Goal: Information Seeking & Learning: Learn about a topic

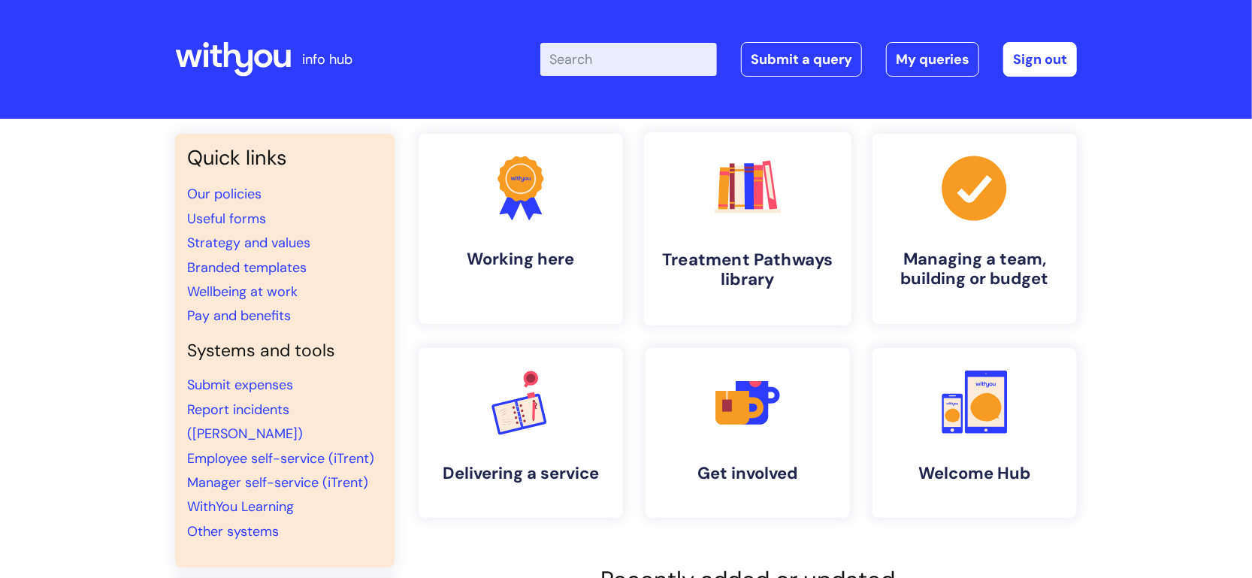
click at [733, 279] on h4 "Treatment Pathways library" at bounding box center [747, 269] width 183 height 41
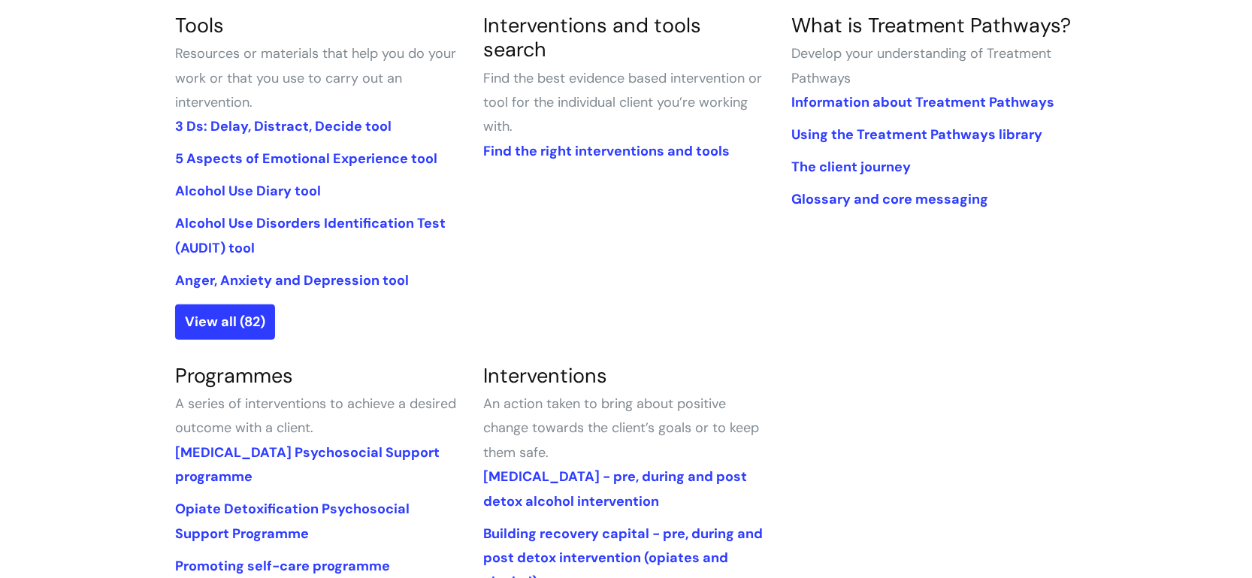
scroll to position [473, 0]
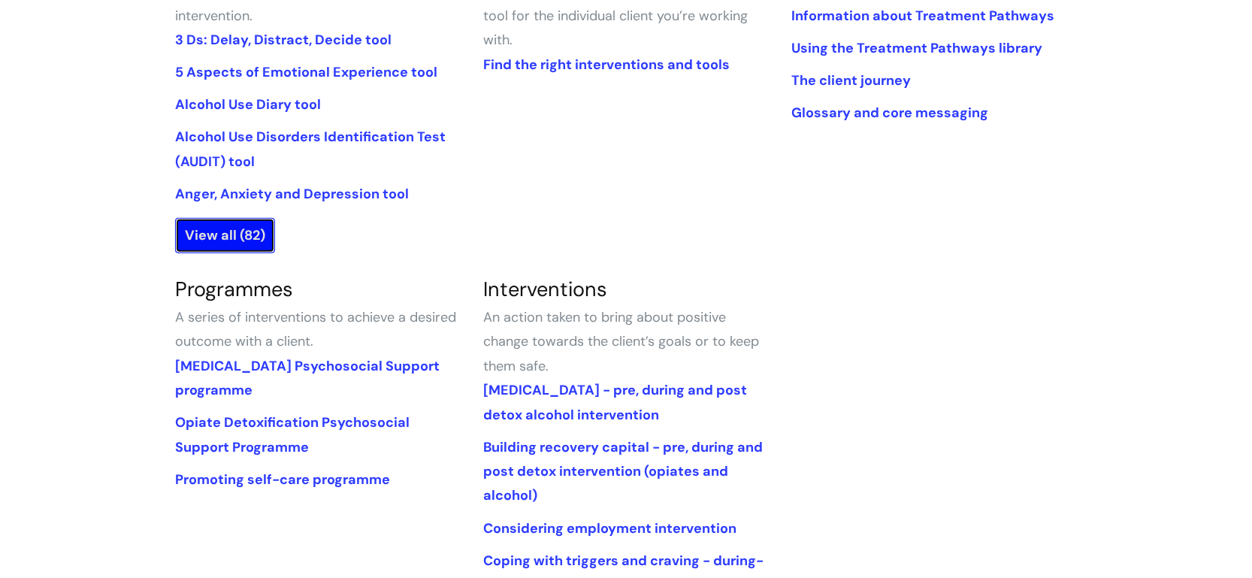
click at [240, 235] on link "View all (82)" at bounding box center [225, 235] width 100 height 35
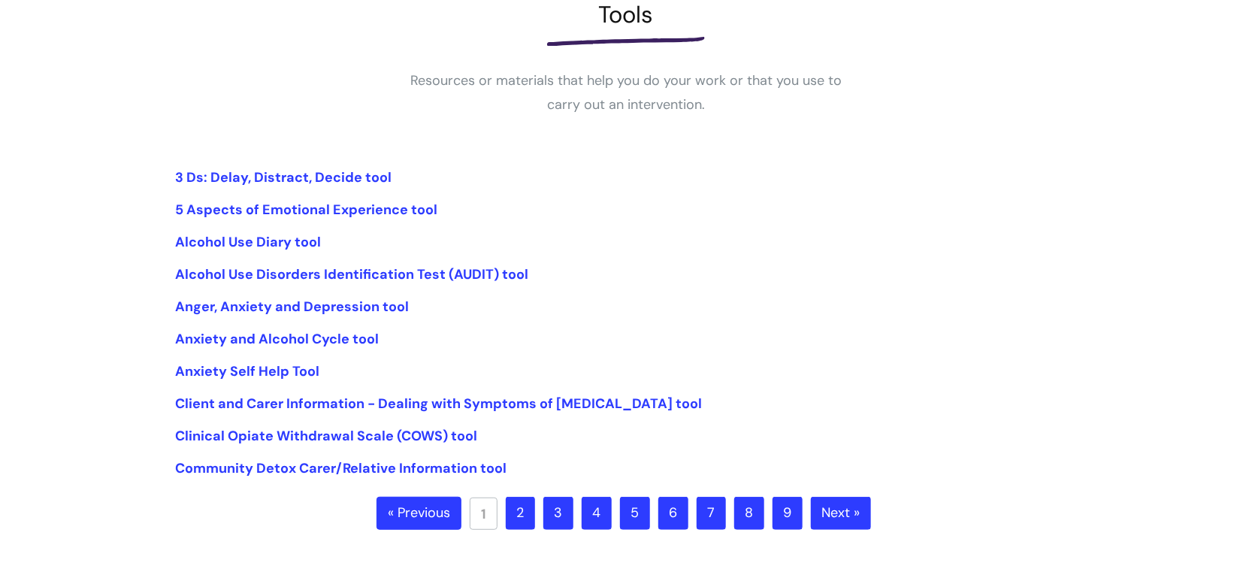
scroll to position [248, 0]
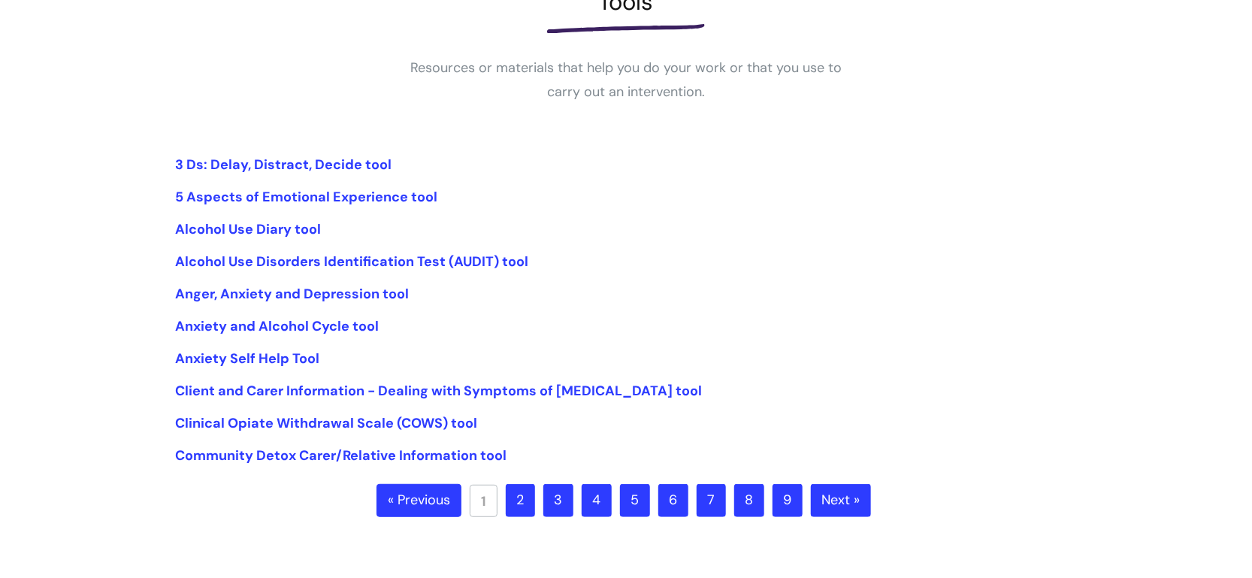
click at [281, 177] on ul "3 Ds: Delay, Distract, Decide tool 5 Aspects of Emotional Experience tool Alcoh…" at bounding box center [626, 311] width 902 height 316
click at [279, 172] on link "3 Ds: Delay, Distract, Decide tool" at bounding box center [283, 165] width 216 height 18
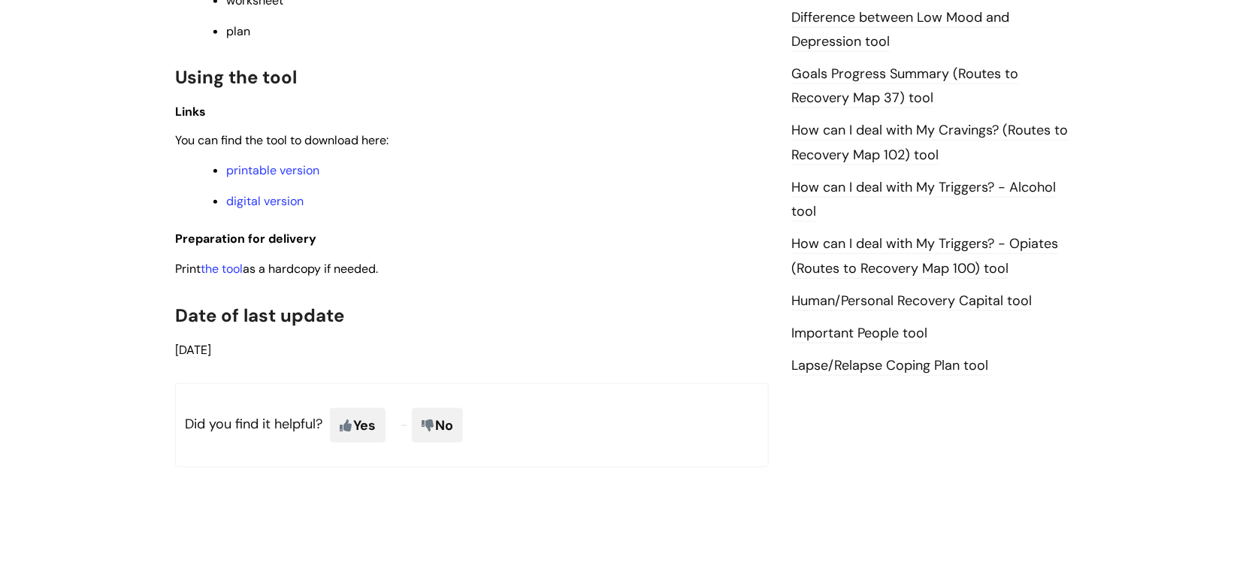
scroll to position [1034, 0]
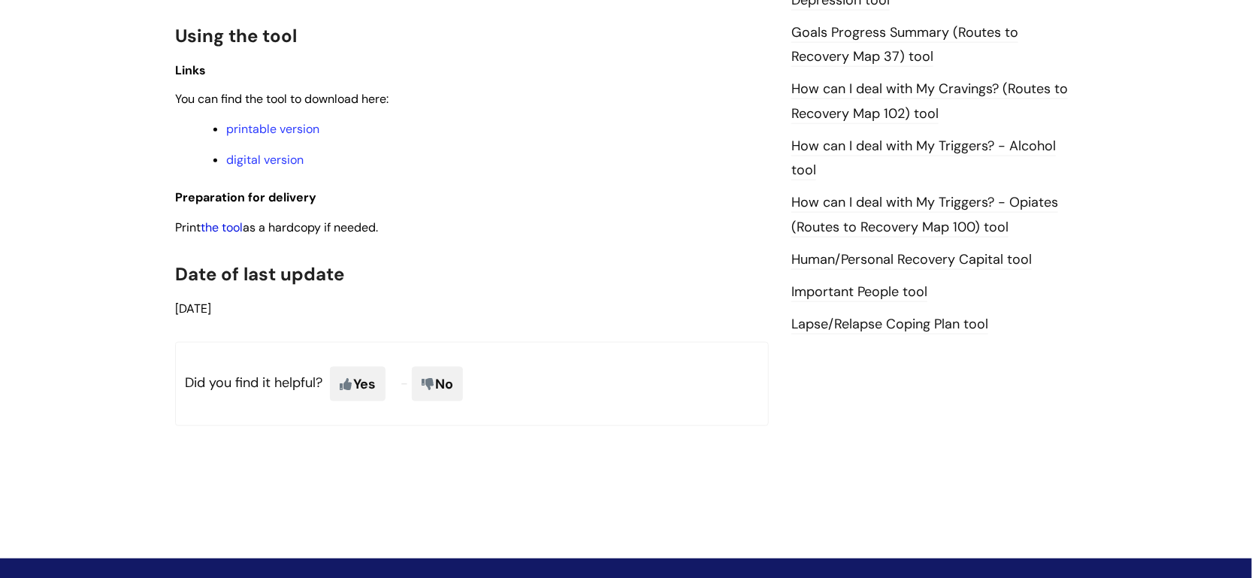
click at [235, 225] on link "the tool" at bounding box center [222, 227] width 42 height 16
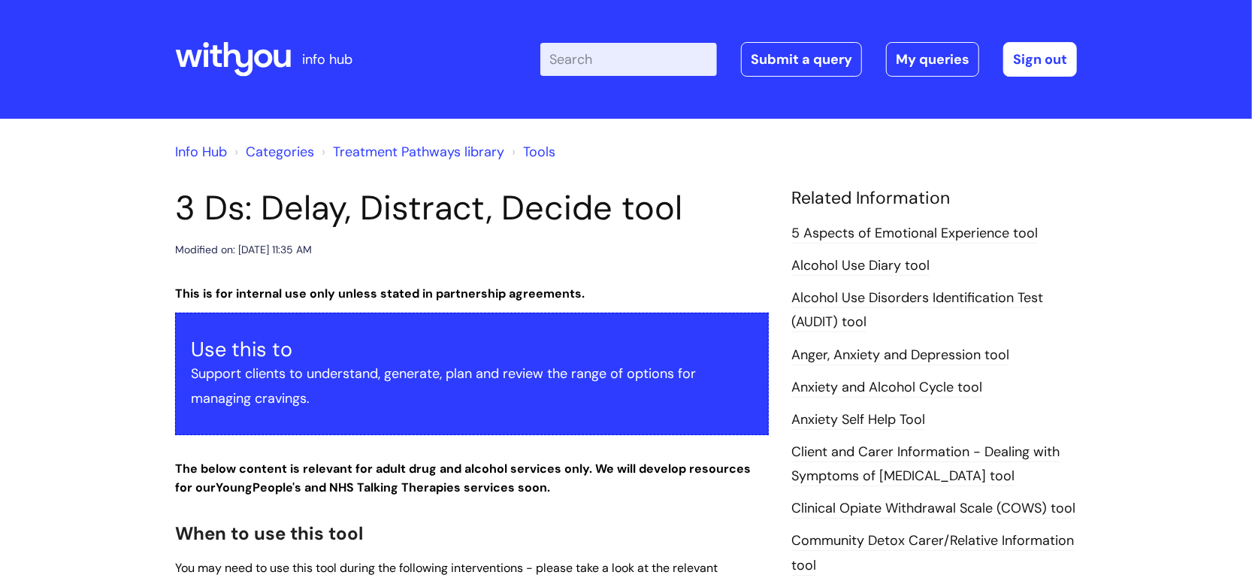
scroll to position [975, 0]
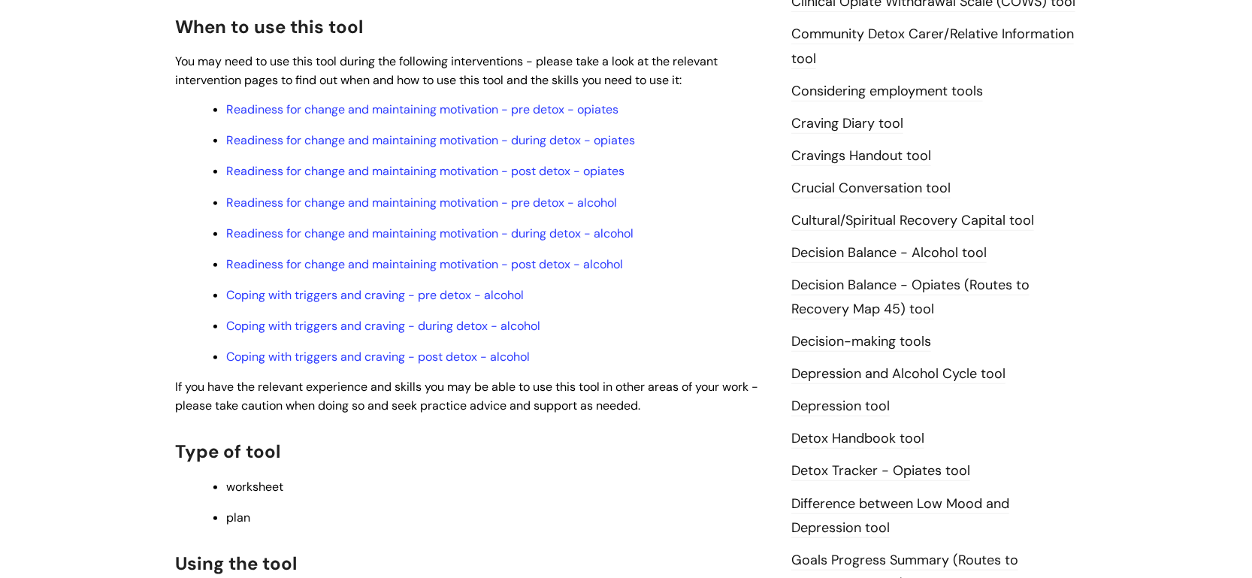
scroll to position [509, 0]
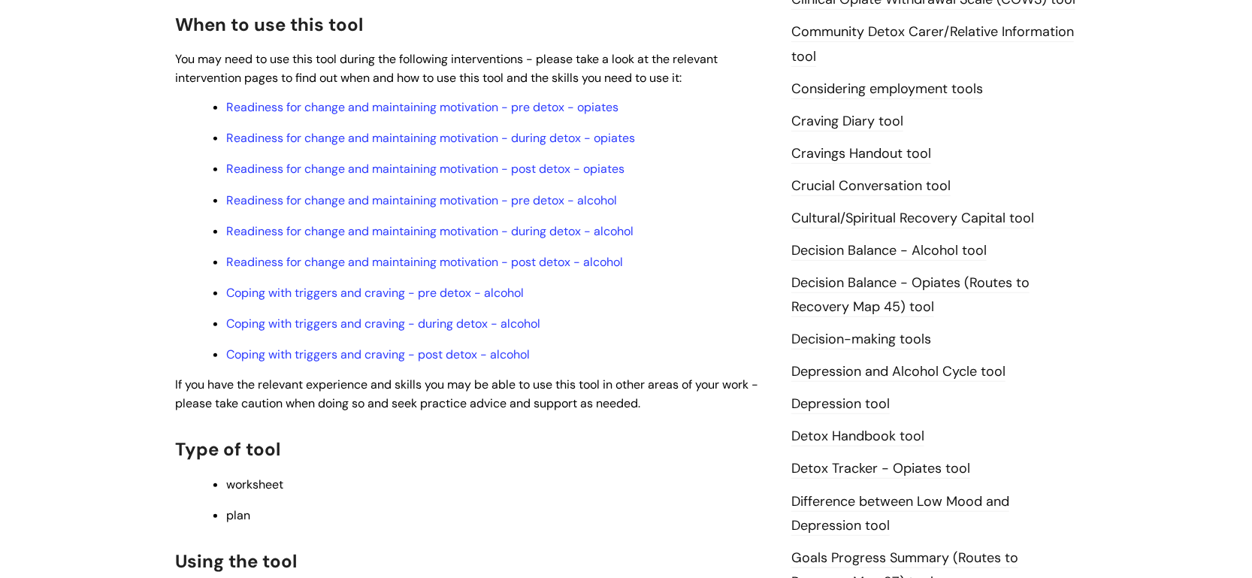
click at [848, 334] on link "Decision-making tools" at bounding box center [861, 340] width 140 height 20
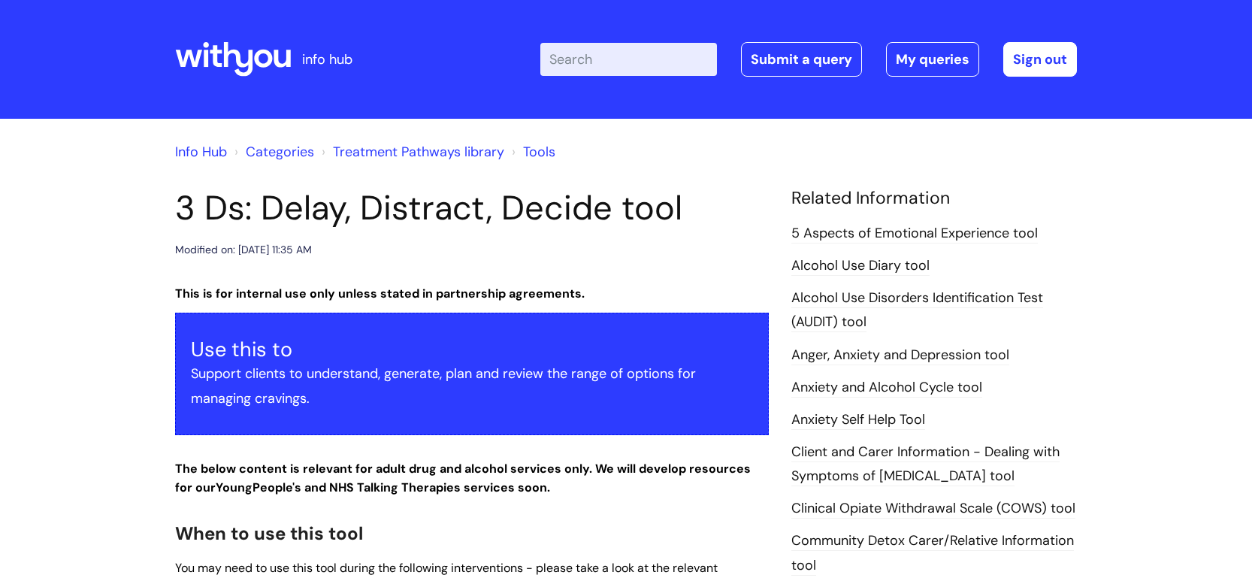
scroll to position [509, 0]
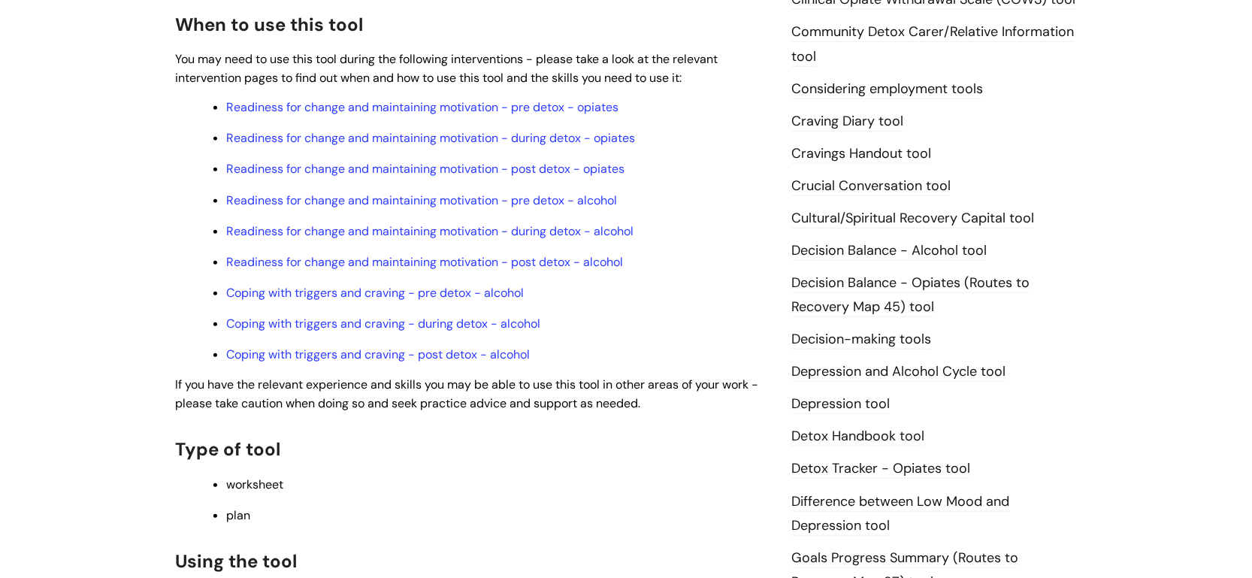
click at [884, 285] on link "Decision Balance - Opiates (Routes to Recovery Map 45) tool" at bounding box center [910, 296] width 238 height 44
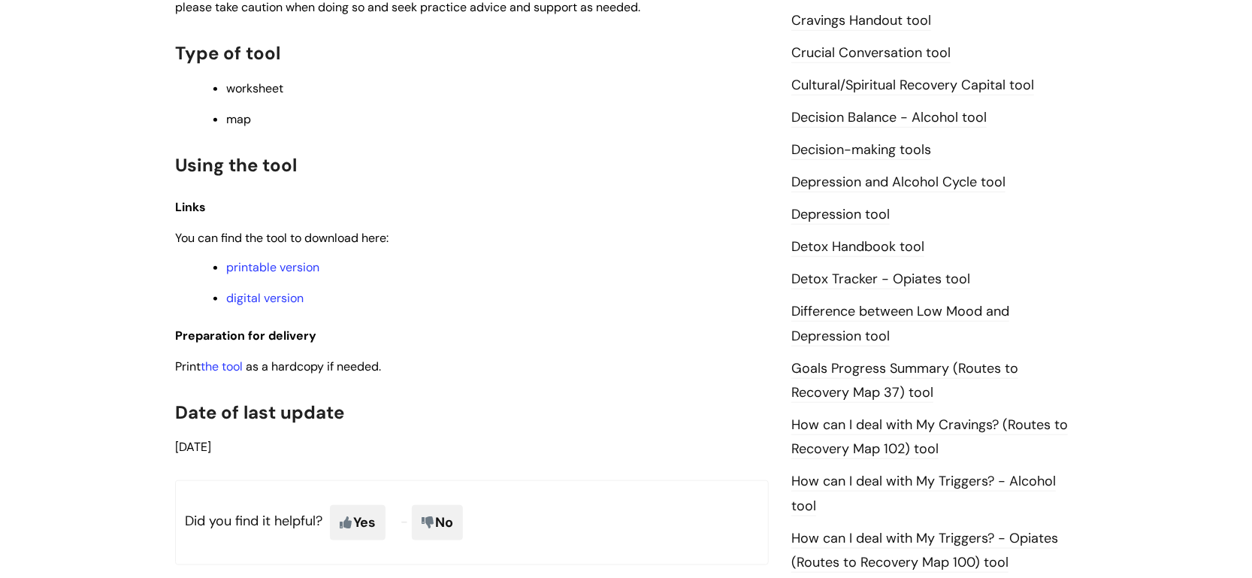
scroll to position [682, 0]
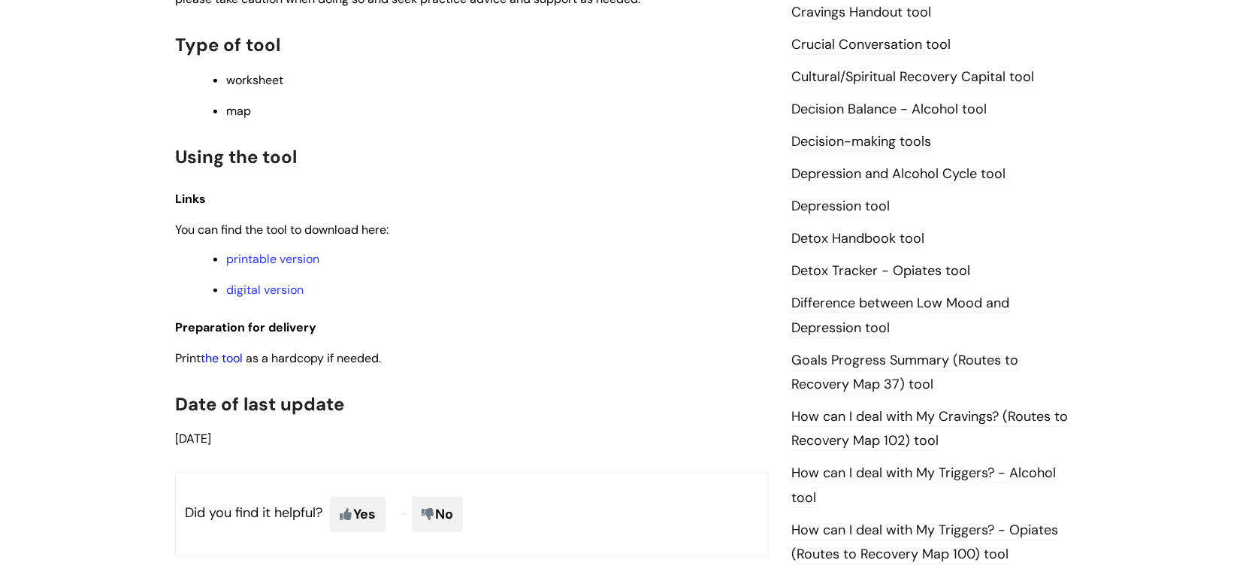
click at [237, 361] on link "the tool" at bounding box center [222, 358] width 42 height 16
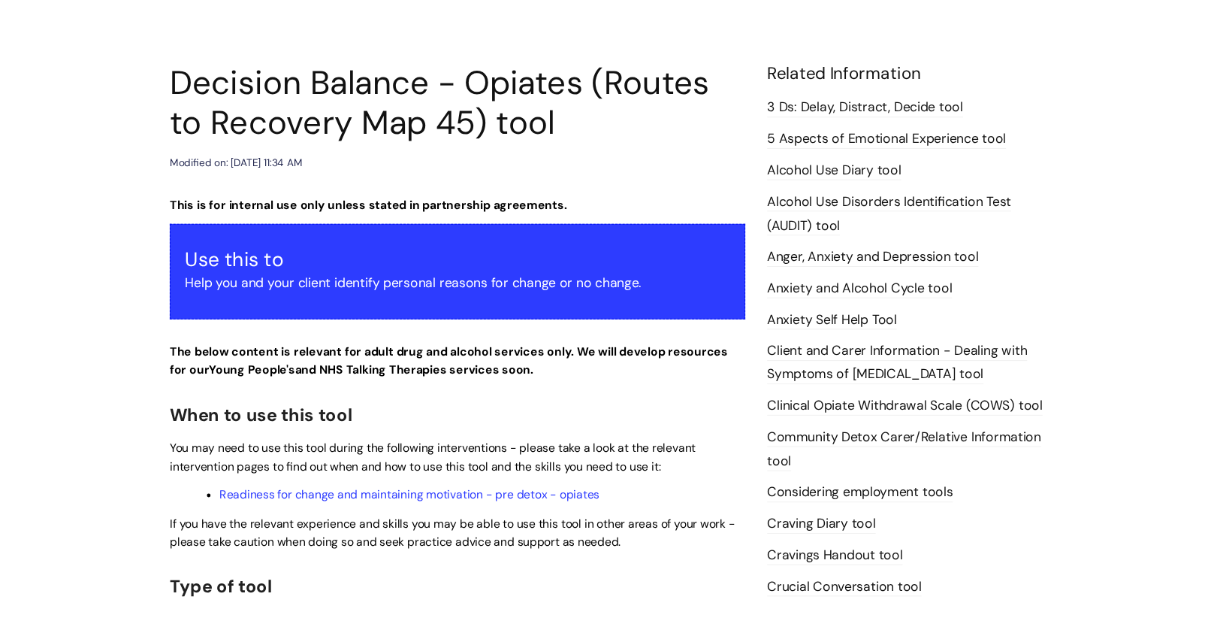
scroll to position [159, 0]
